Goal: Transaction & Acquisition: Obtain resource

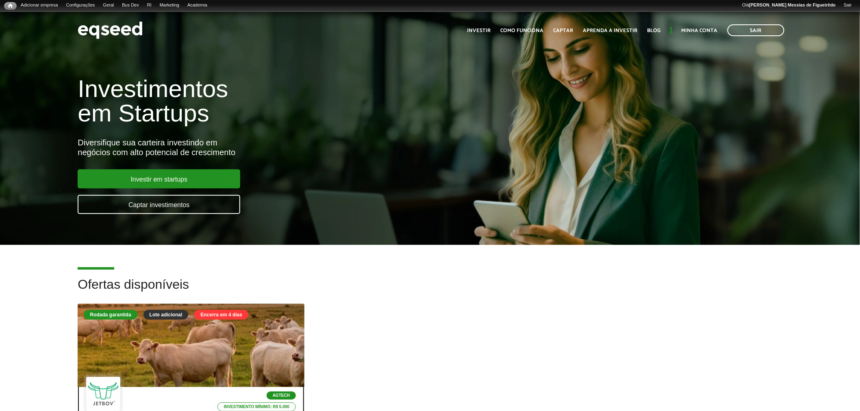
click at [178, 350] on div at bounding box center [191, 346] width 272 height 100
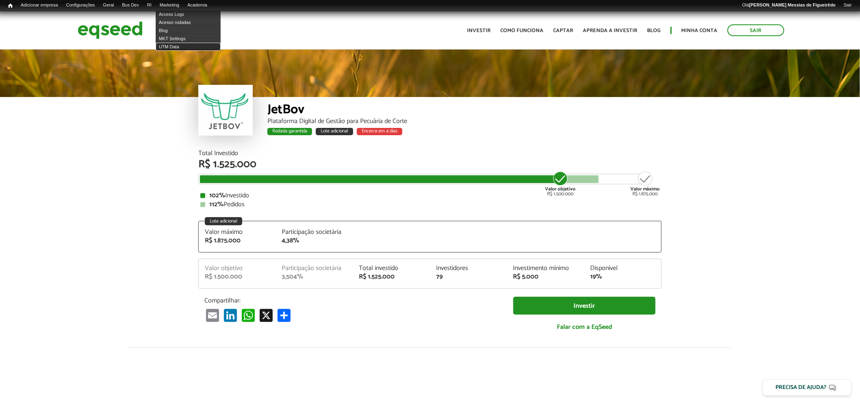
click at [176, 47] on link "UTM Data" at bounding box center [188, 47] width 65 height 8
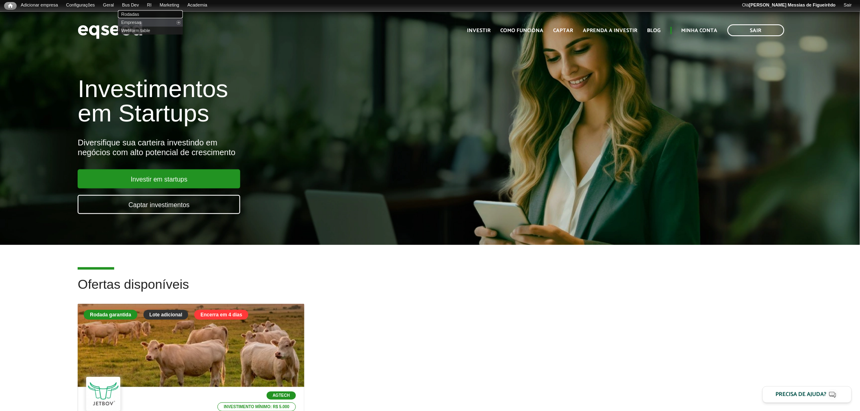
click at [139, 12] on link "Rodadas" at bounding box center [150, 14] width 65 height 8
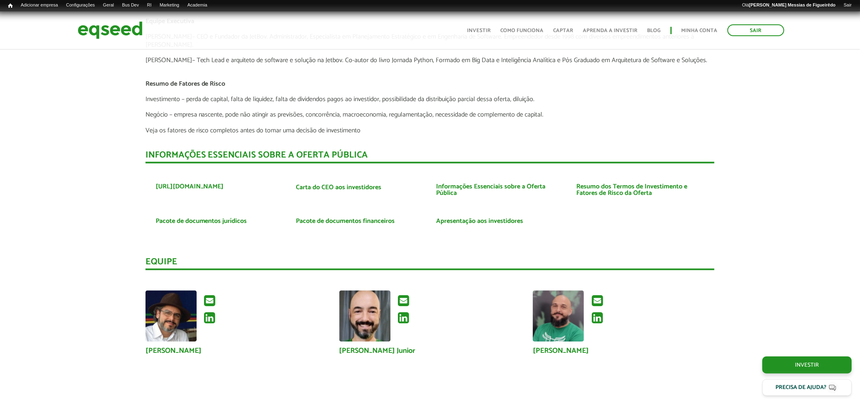
scroll to position [1947, 0]
click at [344, 219] on link "Pacote de documentos financeiros" at bounding box center [345, 222] width 99 height 7
